Goal: Find specific page/section: Find specific page/section

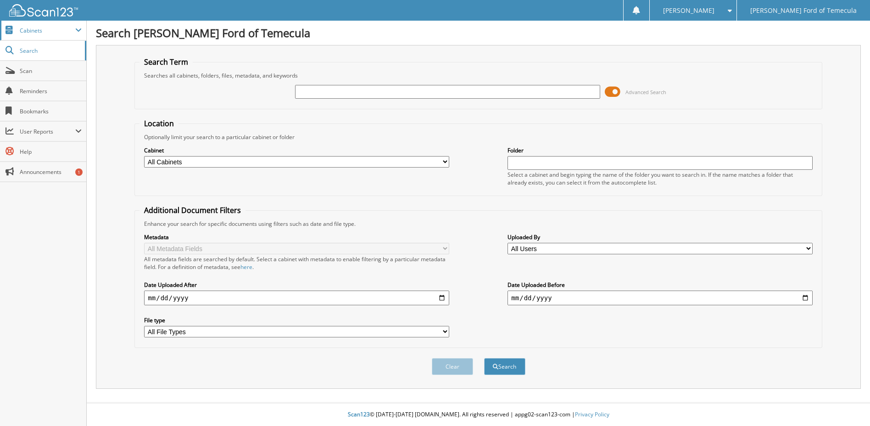
click at [52, 31] on span "Cabinets" at bounding box center [47, 31] width 55 height 8
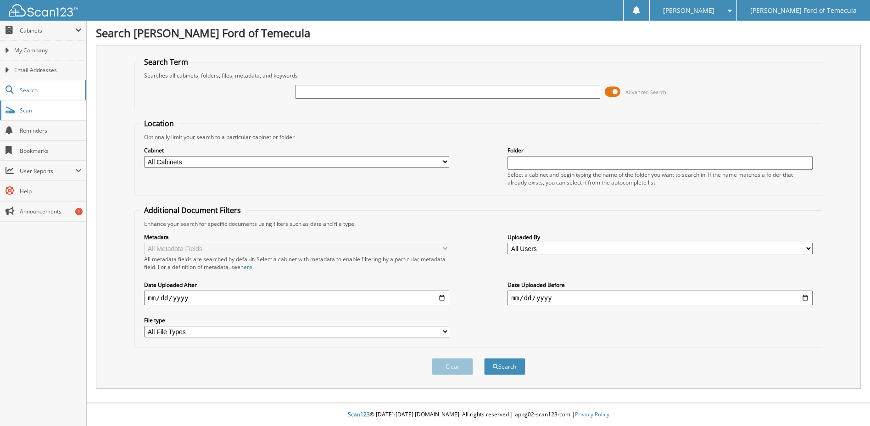
click at [35, 116] on link "Scan" at bounding box center [43, 110] width 86 height 20
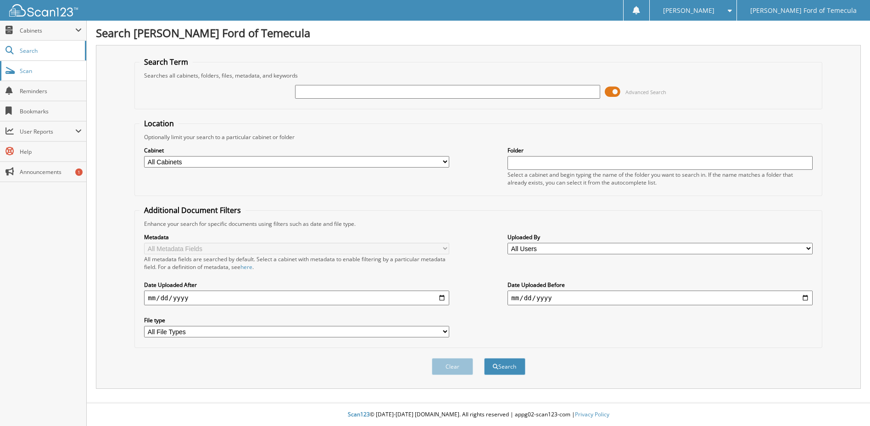
click at [31, 69] on span "Scan" at bounding box center [51, 71] width 62 height 8
click at [334, 93] on input "text" at bounding box center [447, 92] width 305 height 14
type input "3297869"
click at [484, 358] on button "Search" at bounding box center [504, 366] width 41 height 17
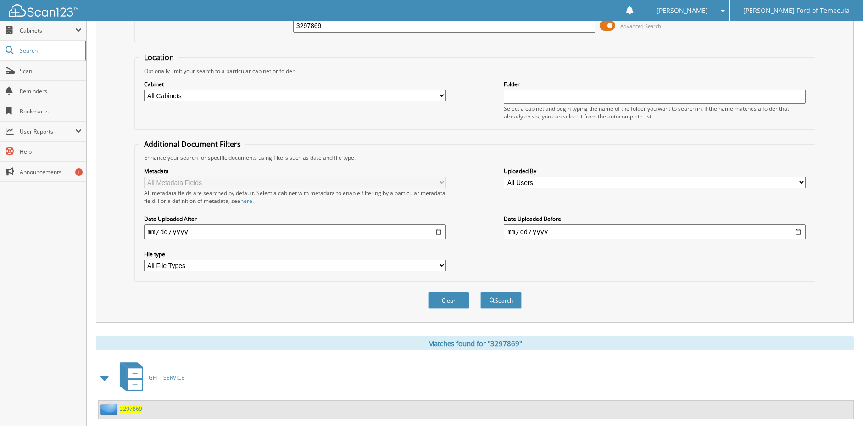
scroll to position [87, 0]
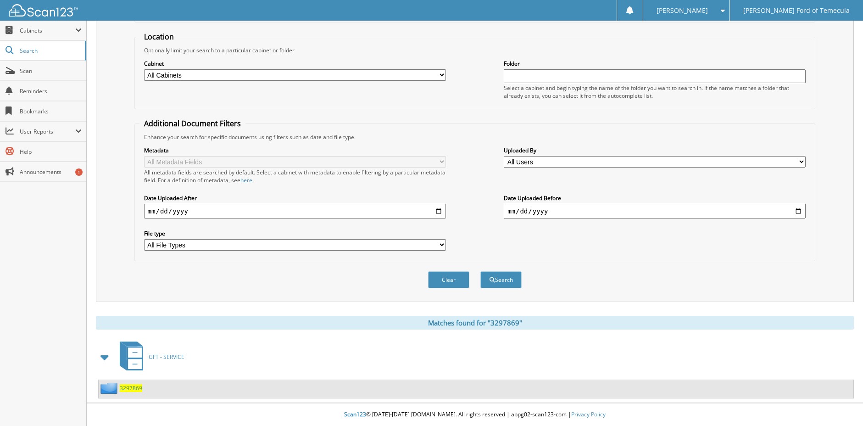
click at [168, 359] on span "GFT - SERVICE" at bounding box center [167, 357] width 36 height 8
